Goal: Task Accomplishment & Management: Use online tool/utility

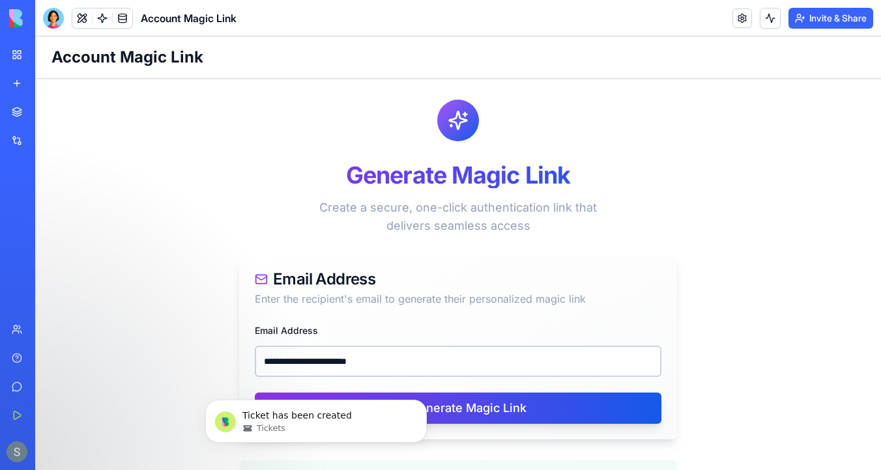
click at [48, 55] on div "My Workspace" at bounding box center [39, 54] width 17 height 13
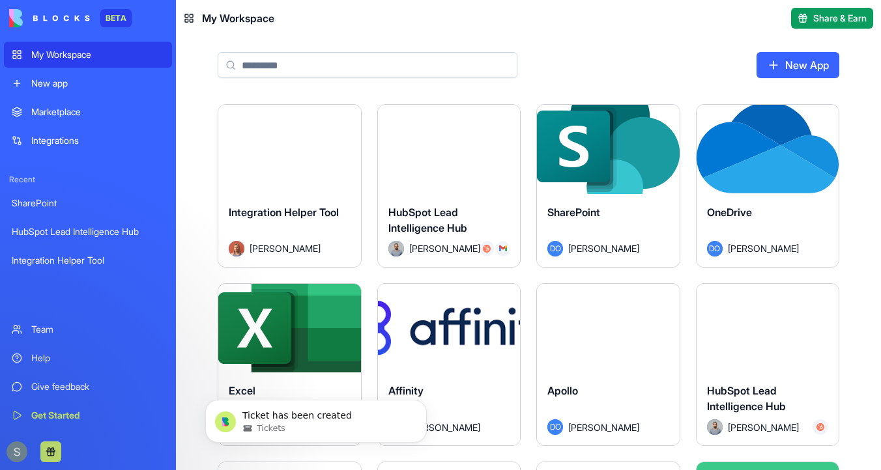
click at [255, 59] on input at bounding box center [368, 65] width 300 height 26
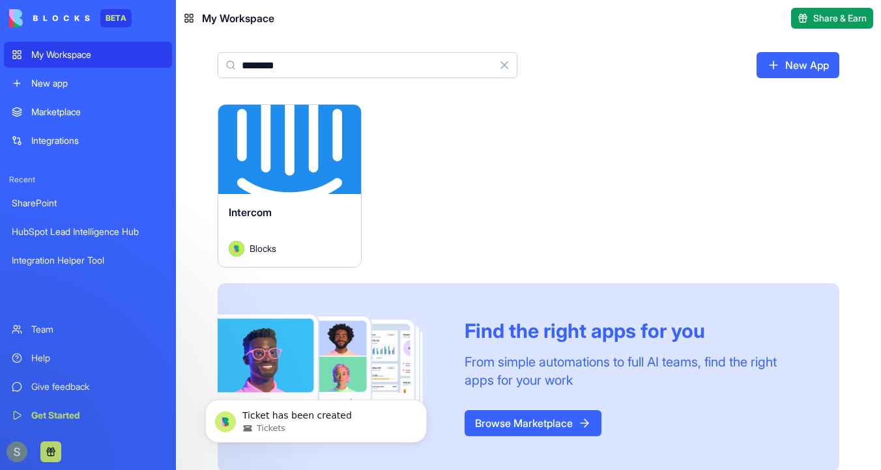
type input "********"
click at [309, 248] on div "Blocks" at bounding box center [290, 249] width 122 height 16
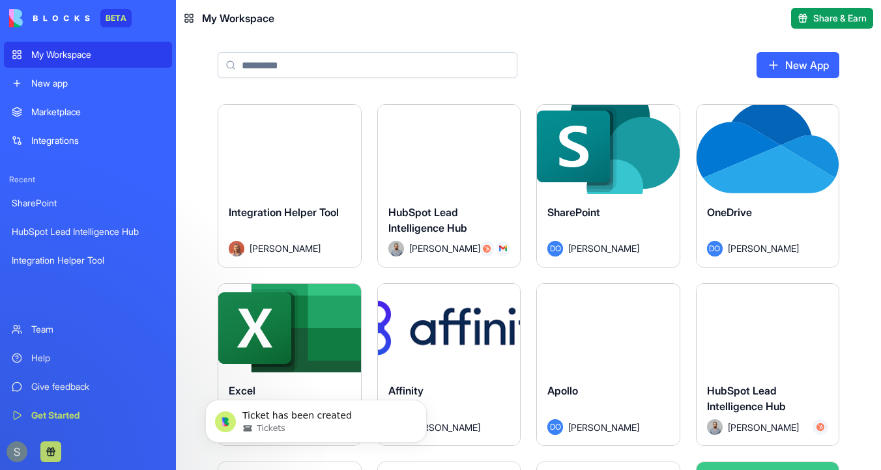
click at [320, 64] on input at bounding box center [368, 65] width 300 height 26
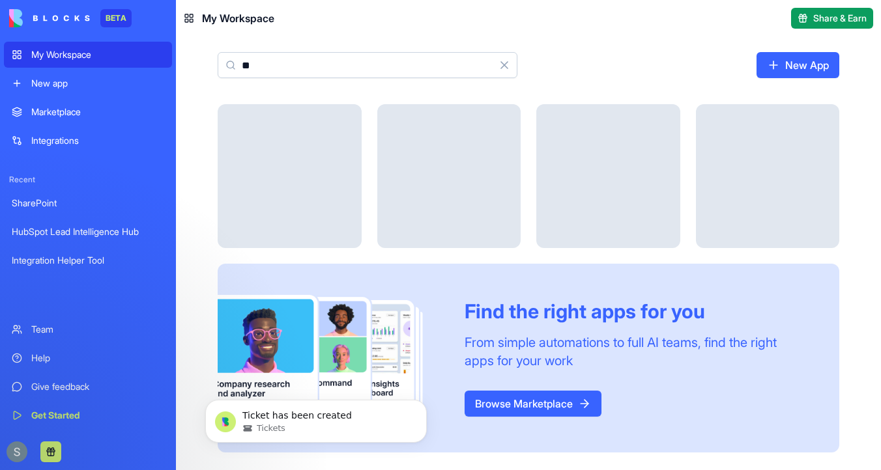
type input "*"
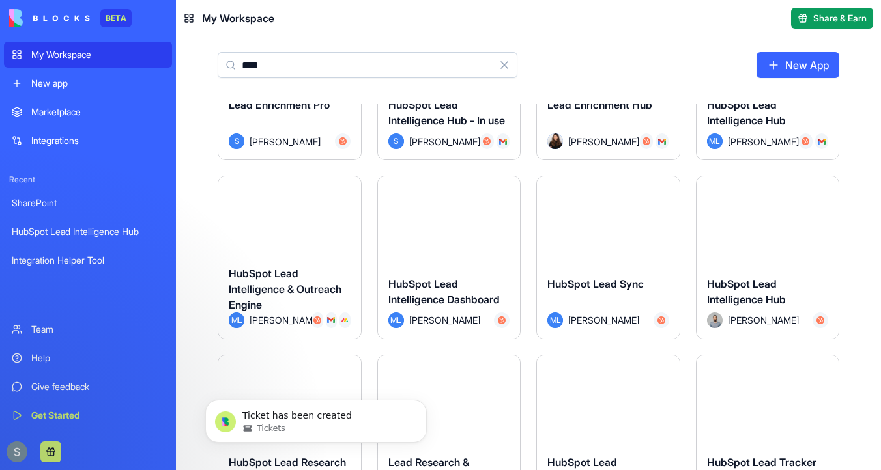
scroll to position [301, 0]
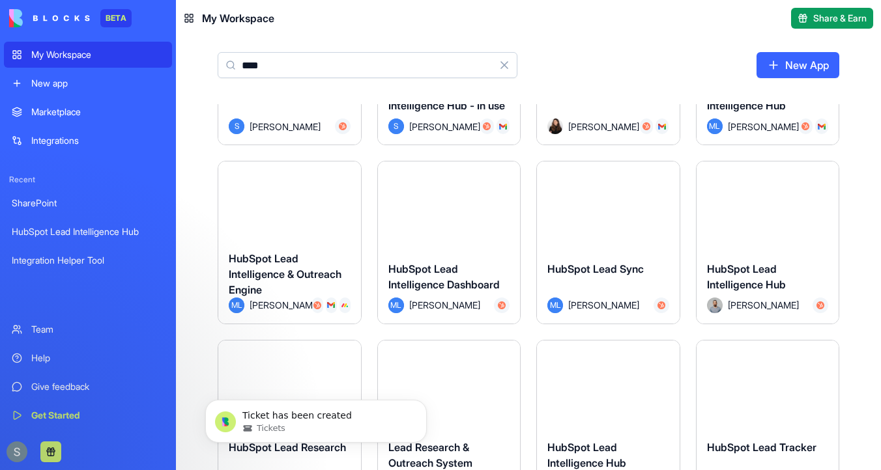
type input "****"
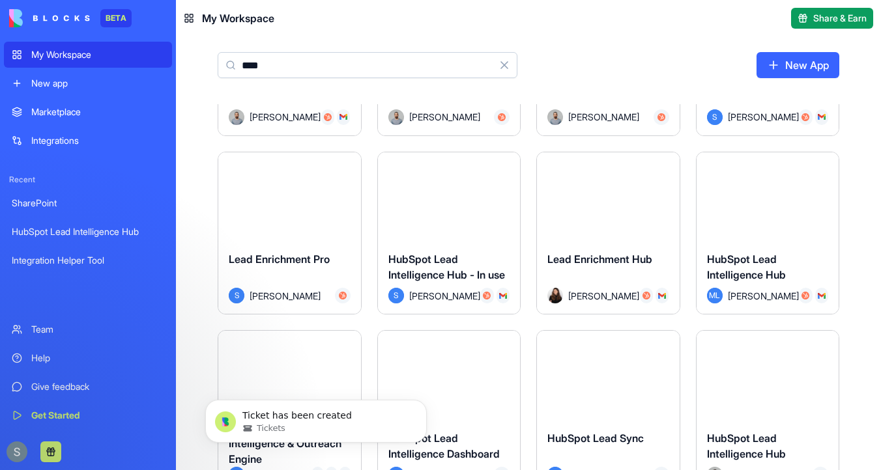
scroll to position [72, 0]
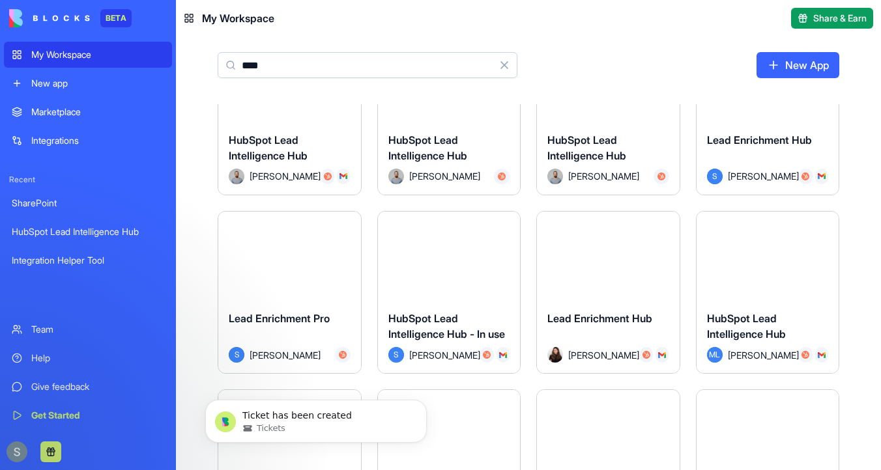
click at [585, 298] on div "Launch" at bounding box center [608, 256] width 143 height 89
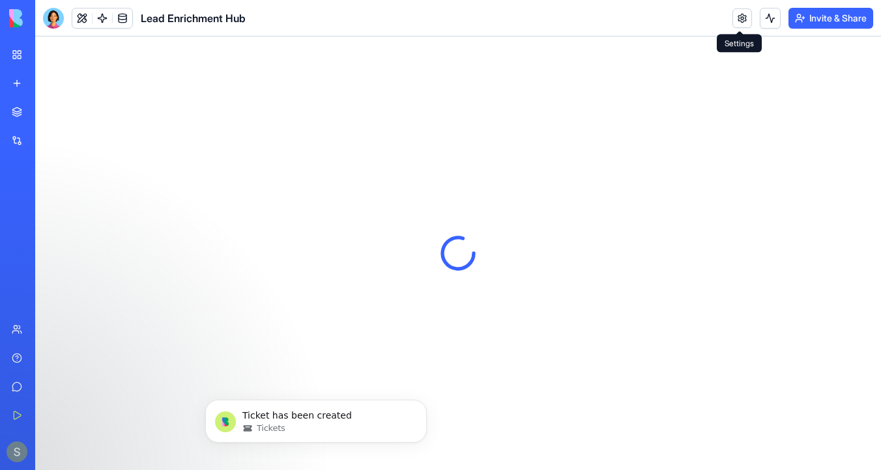
click at [741, 20] on link at bounding box center [742, 18] width 20 height 20
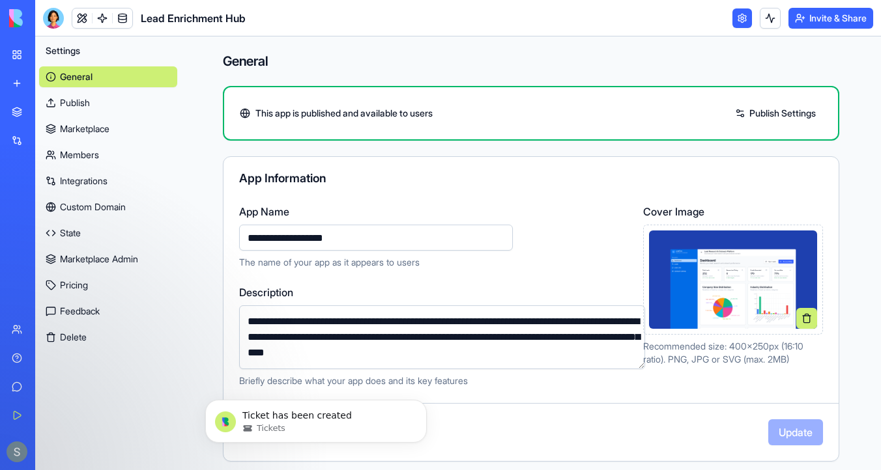
click at [87, 177] on link "Integrations" at bounding box center [108, 181] width 138 height 21
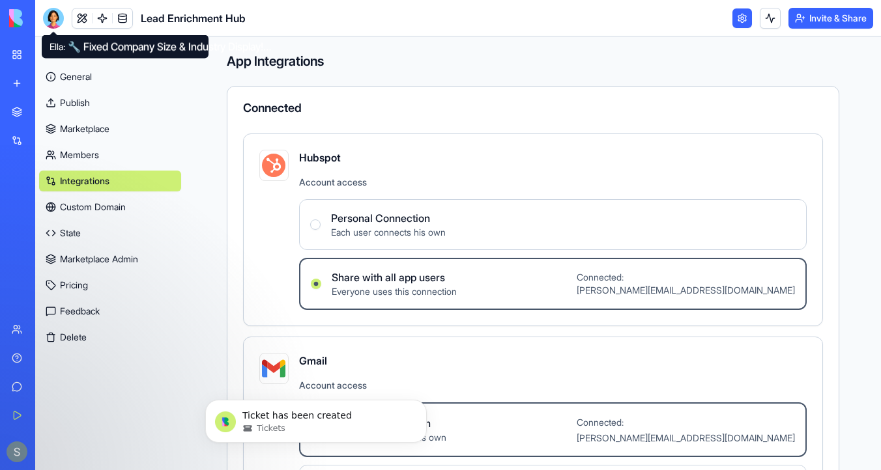
click at [56, 18] on div at bounding box center [53, 18] width 21 height 21
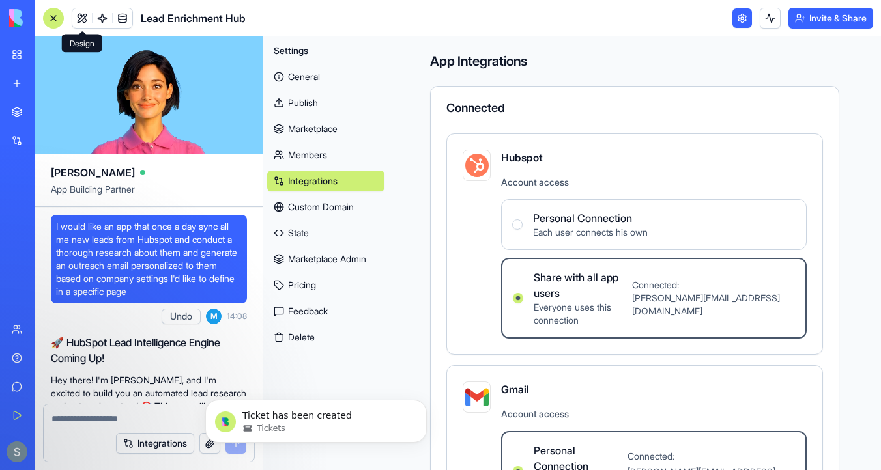
click at [80, 20] on link at bounding box center [82, 18] width 20 height 20
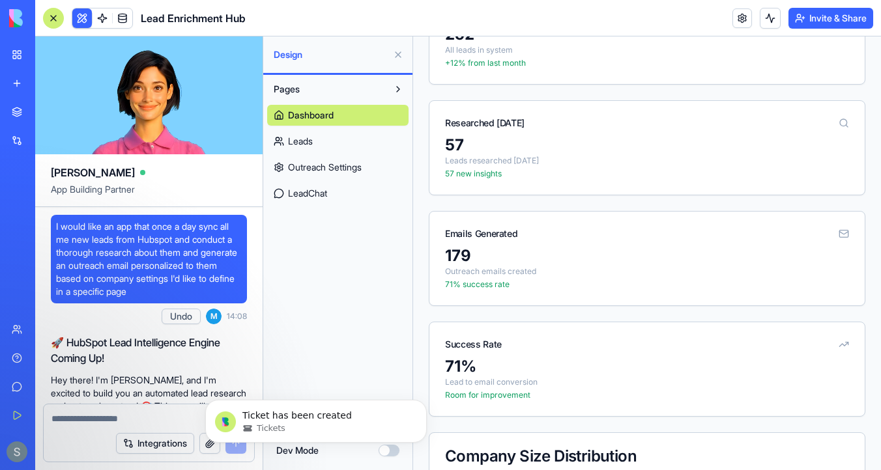
scroll to position [186, 0]
click at [359, 143] on link "Leads" at bounding box center [337, 141] width 141 height 21
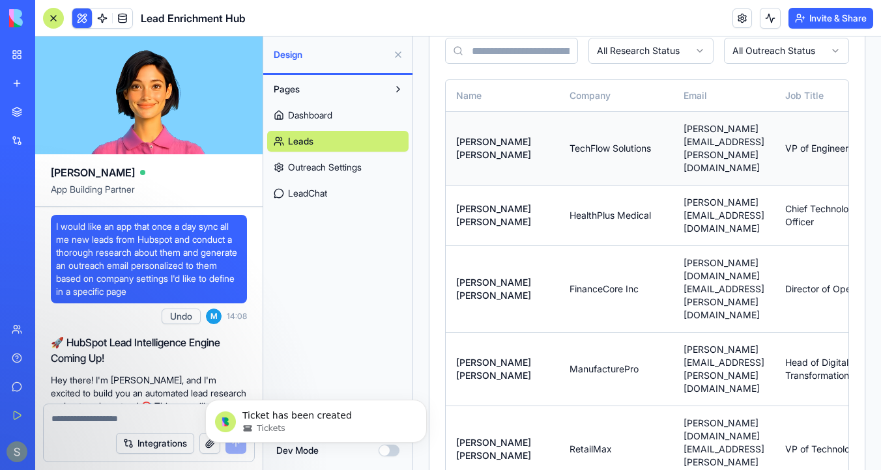
click at [765, 132] on td "[PERSON_NAME][EMAIL_ADDRESS][PERSON_NAME][DOMAIN_NAME]" at bounding box center [724, 148] width 102 height 74
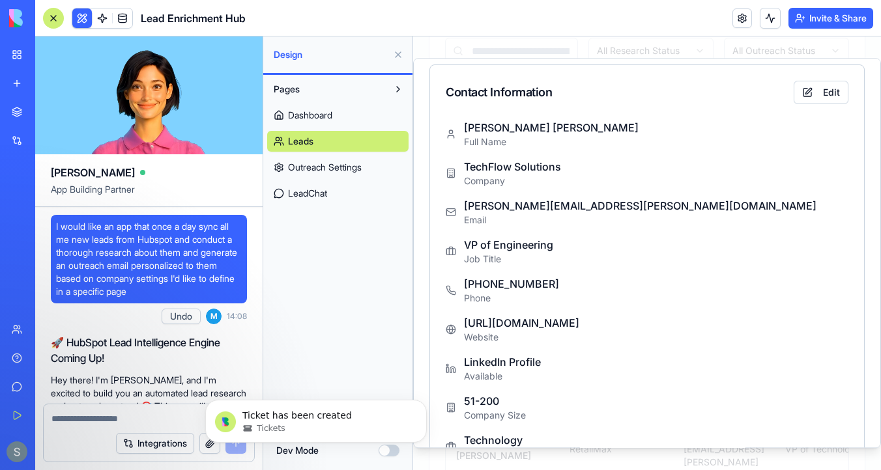
scroll to position [51, 0]
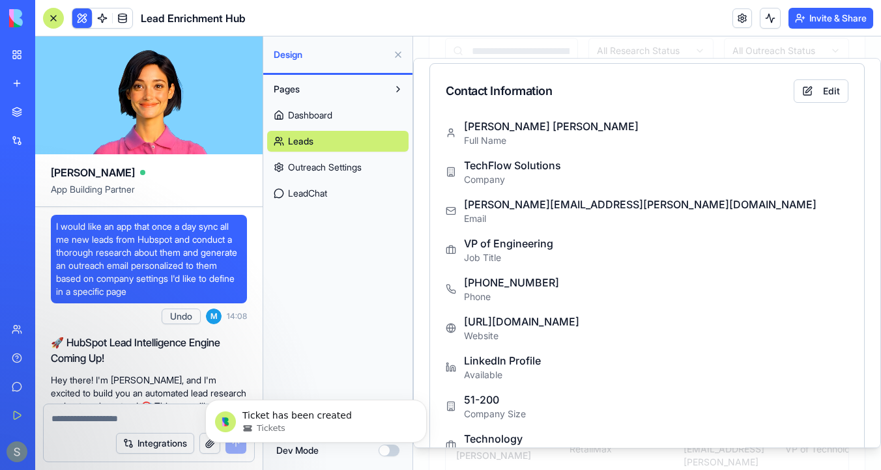
drag, startPoint x: 569, startPoint y: 324, endPoint x: 450, endPoint y: 326, distance: 118.6
click at [450, 326] on div "[URL][DOMAIN_NAME] Website" at bounding box center [647, 328] width 403 height 29
copy p "[URL][DOMAIN_NAME]"
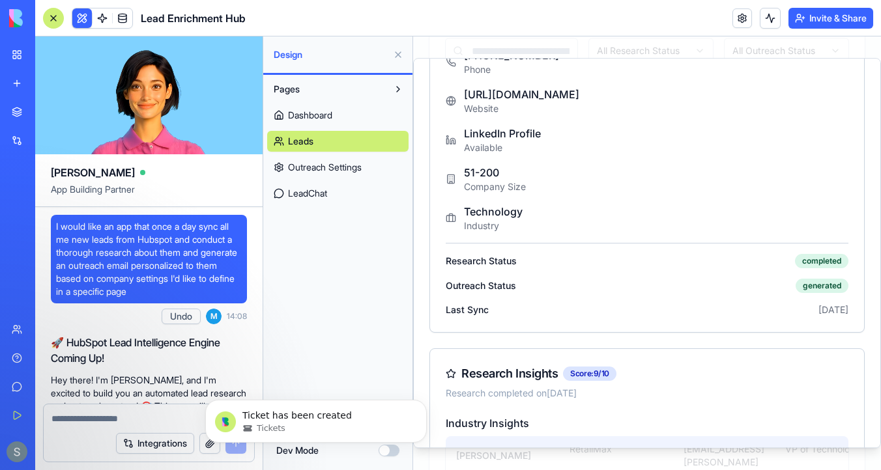
scroll to position [0, 0]
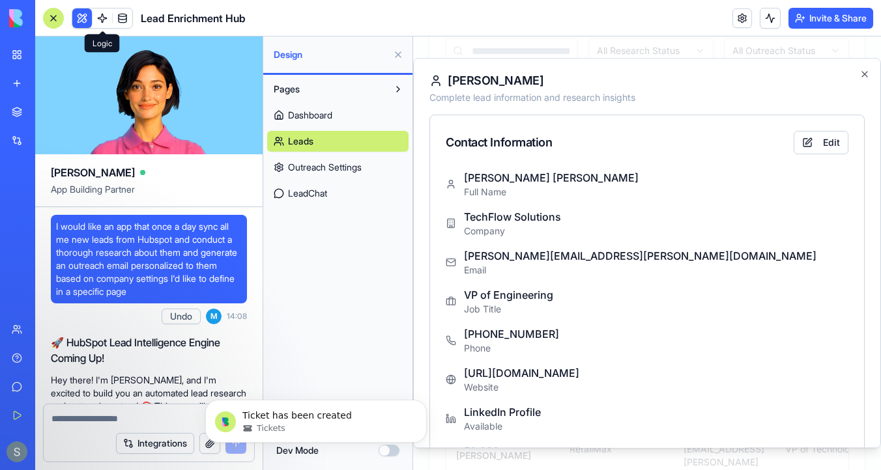
click at [85, 16] on button at bounding box center [82, 18] width 20 height 20
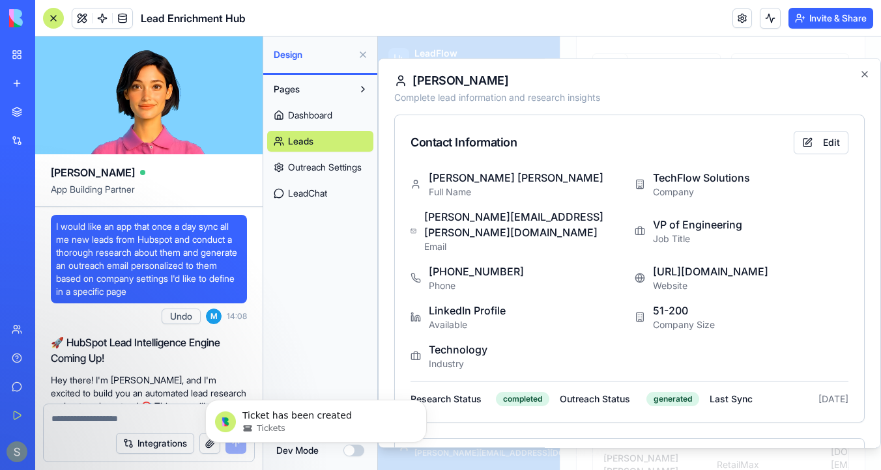
scroll to position [202, 0]
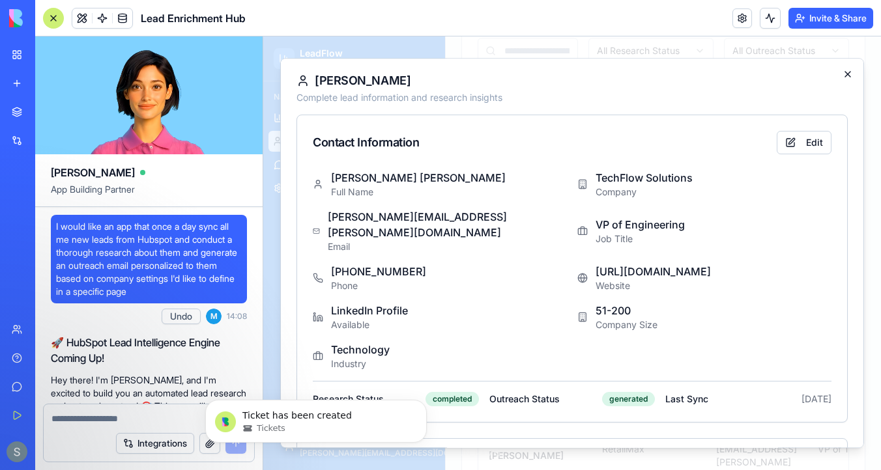
click at [843, 75] on icon "button" at bounding box center [847, 74] width 10 height 10
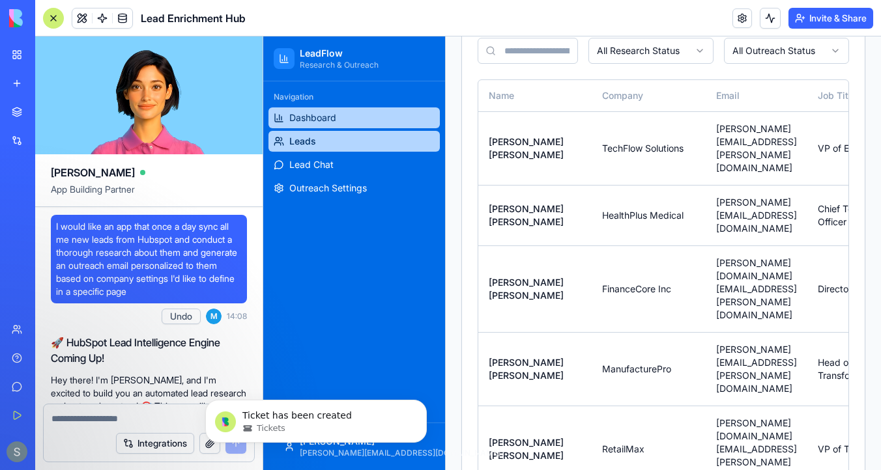
click at [341, 116] on link "Dashboard" at bounding box center [353, 117] width 171 height 21
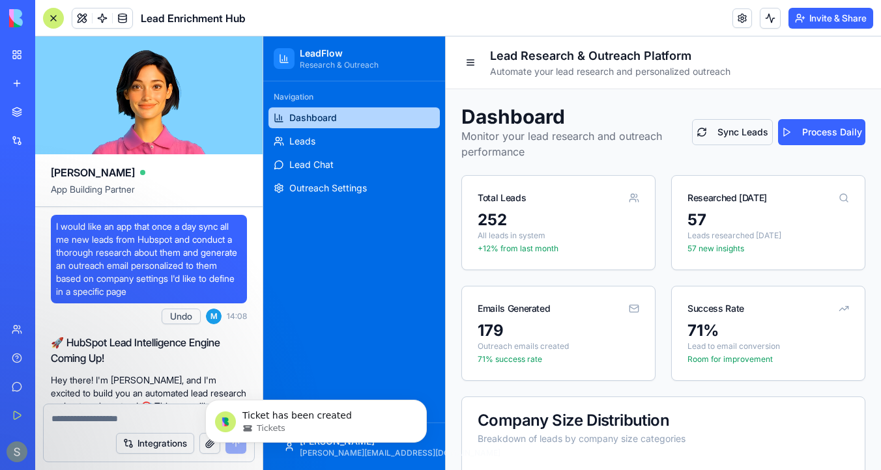
click at [732, 135] on button "Sync Leads" at bounding box center [732, 132] width 81 height 26
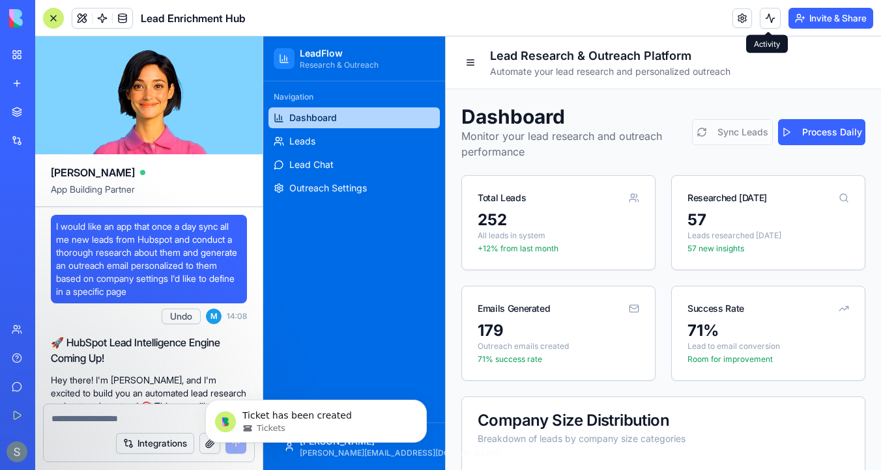
click at [765, 12] on button at bounding box center [770, 18] width 21 height 21
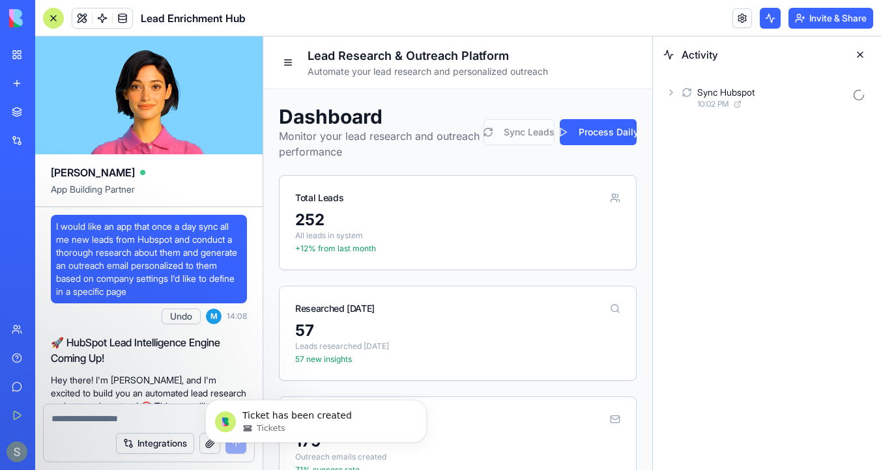
click at [676, 92] on div "Sync Hubspot 10:02 PM" at bounding box center [766, 97] width 207 height 29
click at [692, 157] on div "AgentCall 10:02 PM" at bounding box center [778, 155] width 186 height 29
click at [708, 185] on icon at bounding box center [705, 183] width 10 height 10
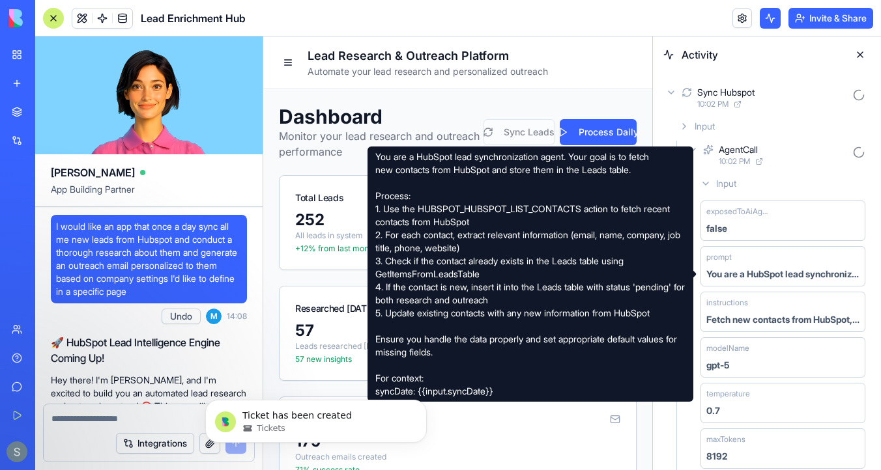
click at [704, 185] on icon at bounding box center [705, 183] width 10 height 10
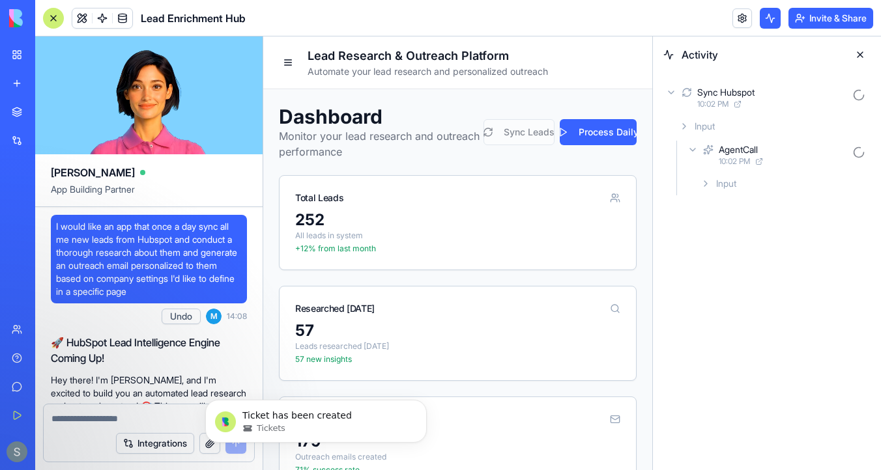
click at [694, 152] on icon at bounding box center [692, 150] width 10 height 10
click at [674, 93] on icon at bounding box center [671, 92] width 10 height 10
click at [425, 402] on icon "Dismiss notification" at bounding box center [422, 403] width 7 height 7
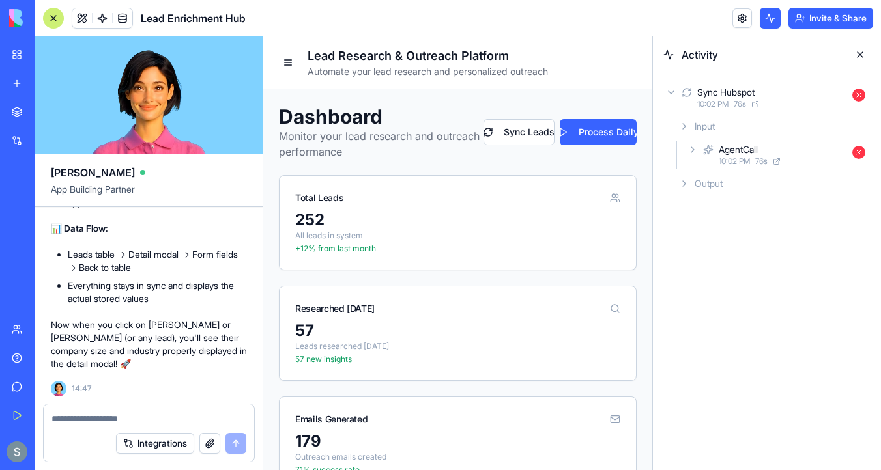
scroll to position [9209, 0]
click at [669, 93] on icon at bounding box center [671, 92] width 10 height 10
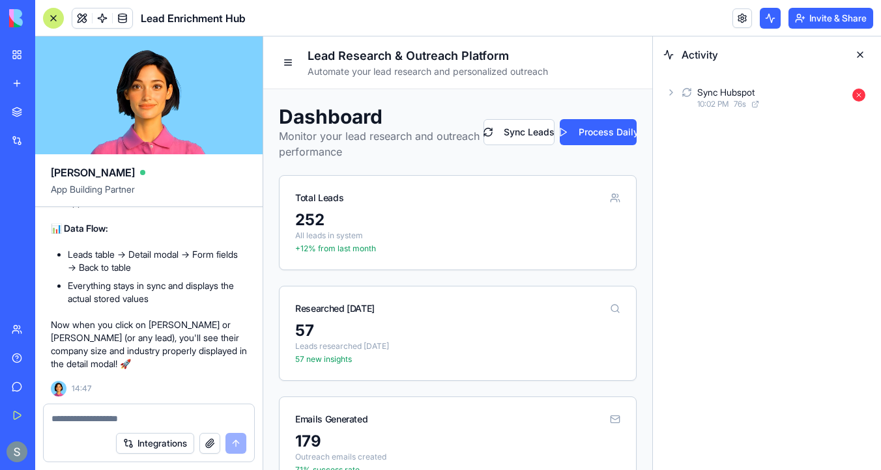
click at [669, 93] on icon at bounding box center [671, 92] width 10 height 10
click at [692, 190] on div "Output" at bounding box center [772, 183] width 197 height 23
